Goal: Find contact information: Find contact information

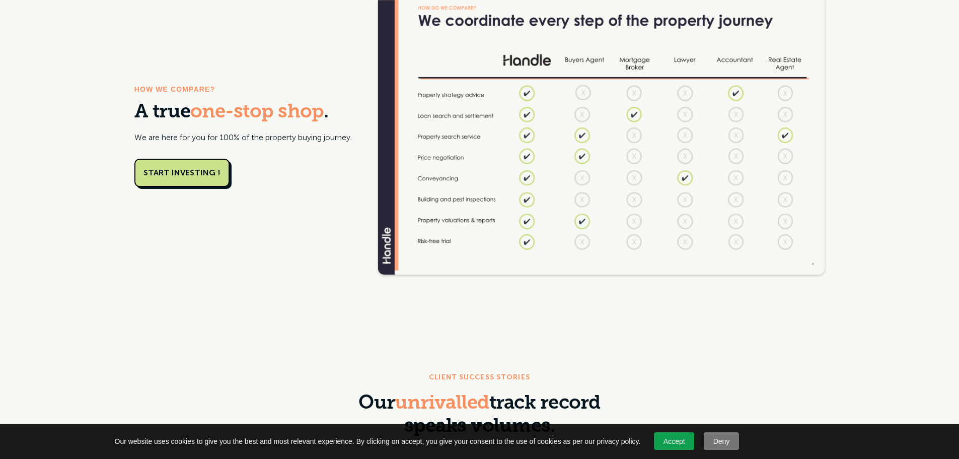
scroll to position [2567, 0]
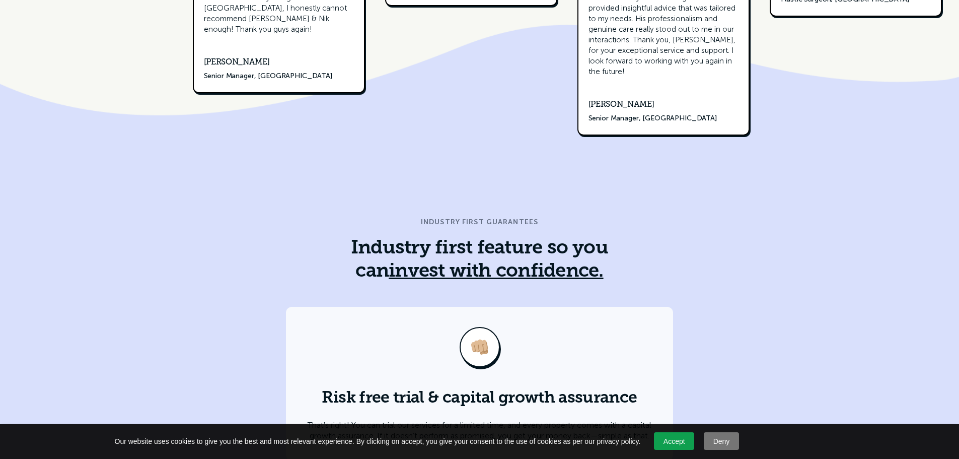
click at [673, 439] on link "Accept" at bounding box center [674, 441] width 40 height 18
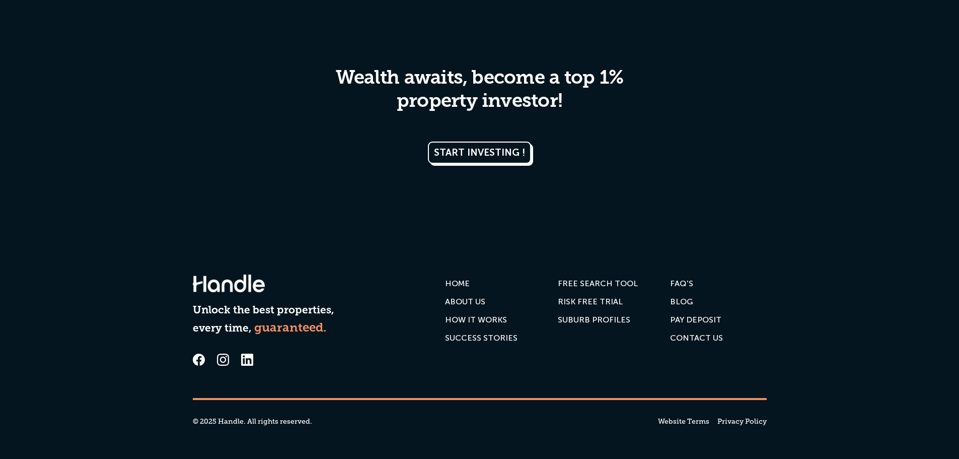
scroll to position [5105, 0]
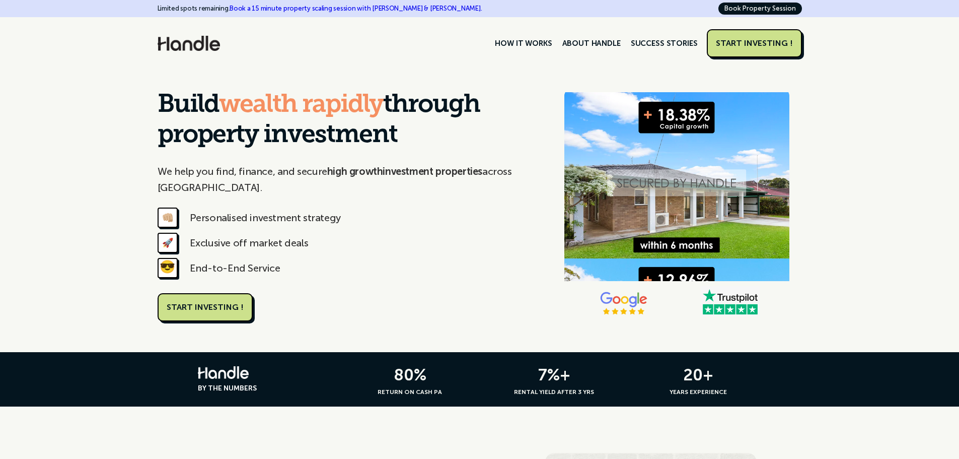
click at [726, 41] on div "START INVESTING !" at bounding box center [754, 43] width 77 height 10
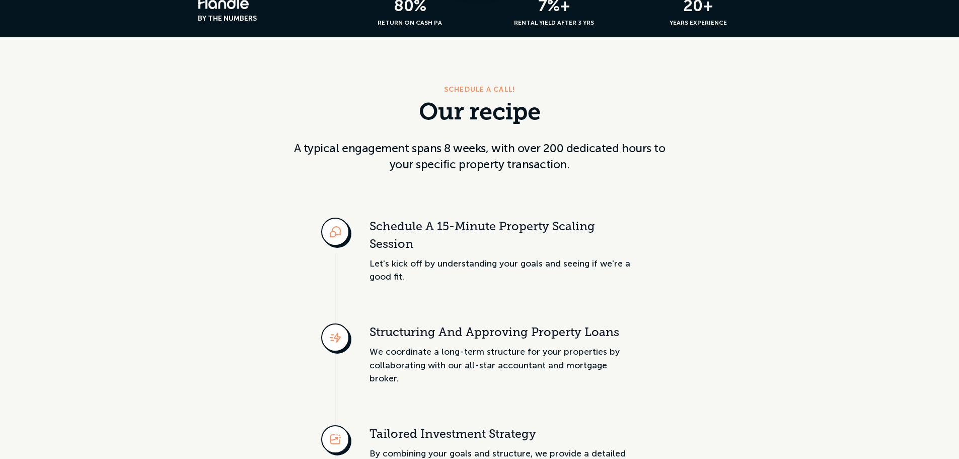
scroll to position [645, 0]
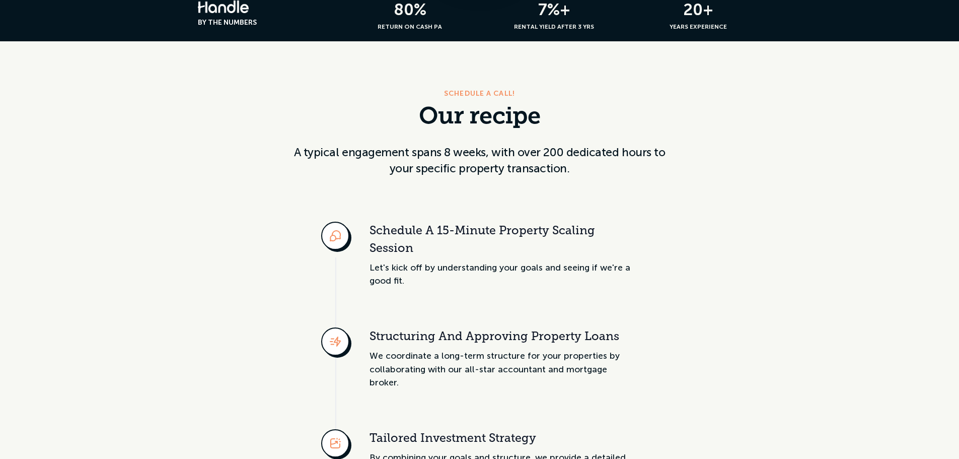
click at [498, 23] on div at bounding box center [479, 229] width 959 height 459
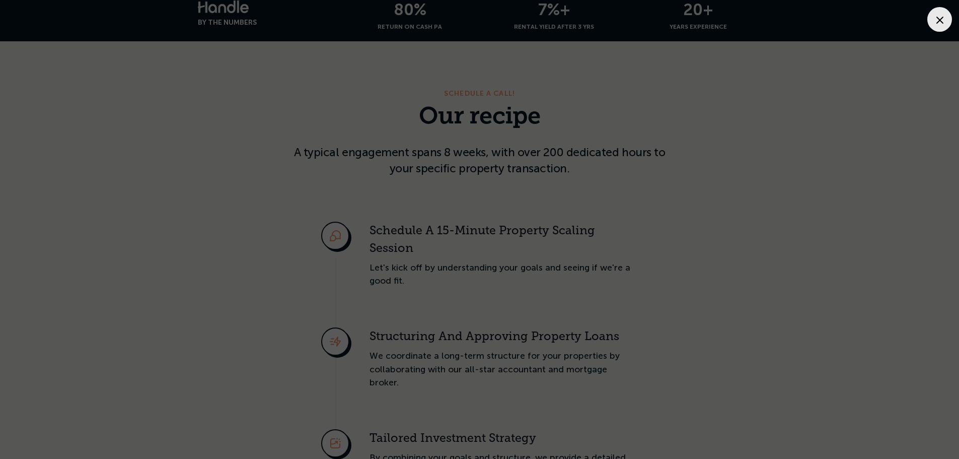
click at [935, 19] on div at bounding box center [939, 19] width 25 height 25
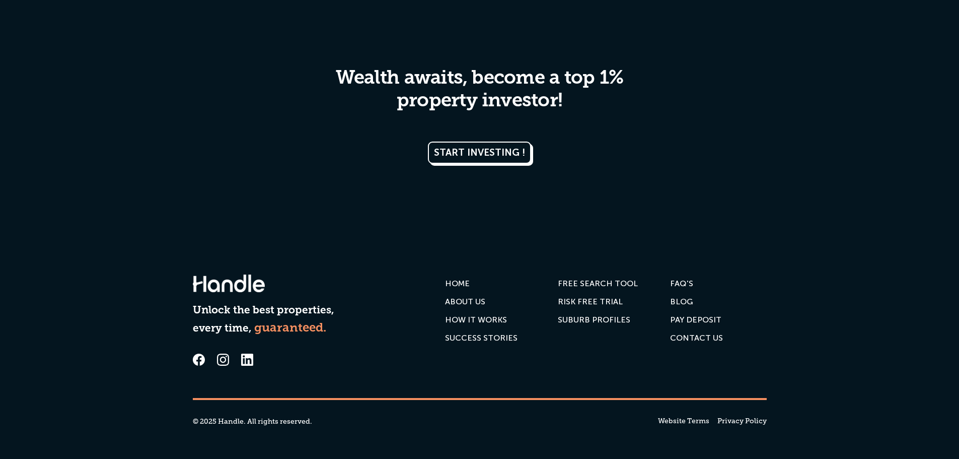
scroll to position [4542, 0]
click at [689, 339] on div "Contact us" at bounding box center [696, 338] width 53 height 10
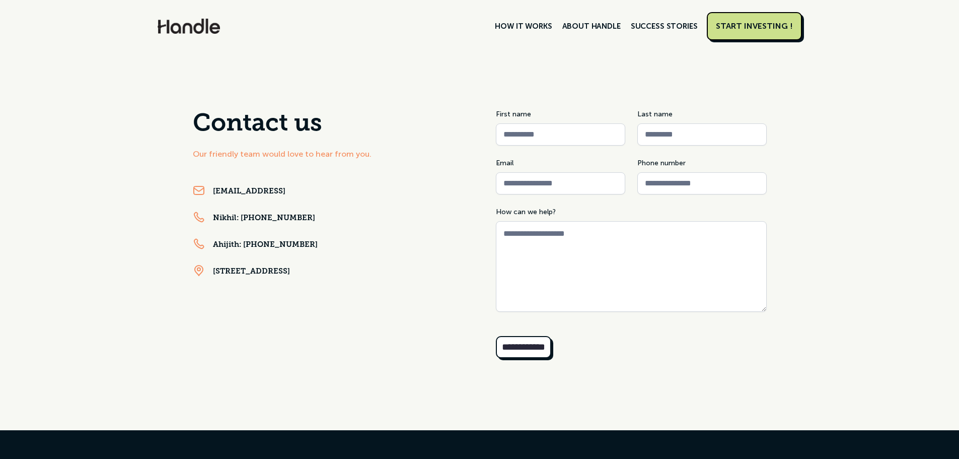
drag, startPoint x: 343, startPoint y: 190, endPoint x: 210, endPoint y: 193, distance: 132.4
click at [210, 193] on div "[EMAIL_ADDRESS]" at bounding box center [328, 191] width 271 height 15
copy link "support@handle.properties"
